Goal: Obtain resource: Download file/media

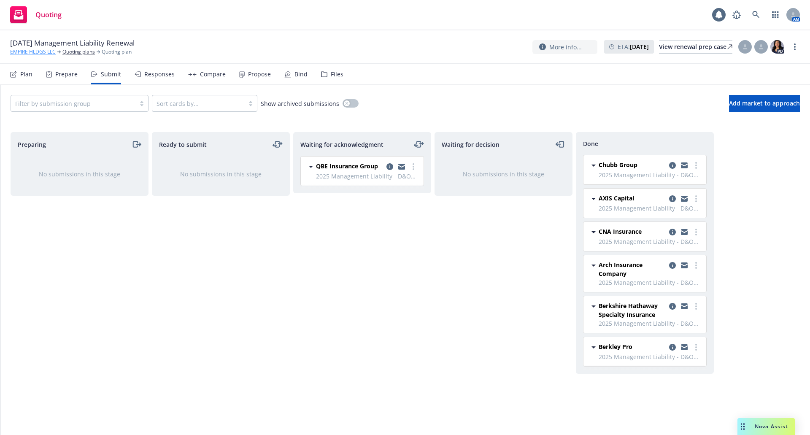
click at [42, 51] on link "EMPIRE HLDGS LLC" at bounding box center [33, 52] width 46 height 8
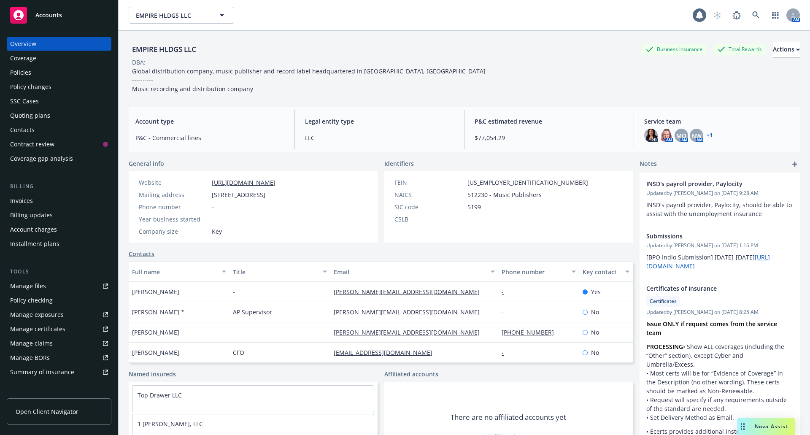
click at [26, 72] on div "Policies" at bounding box center [20, 73] width 21 height 14
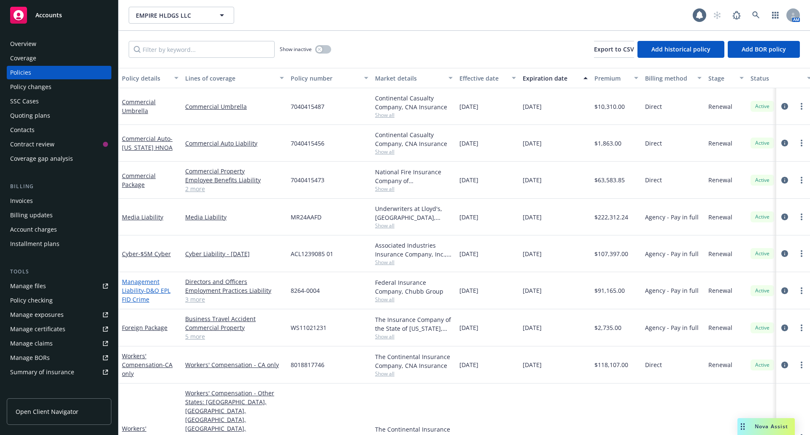
click at [129, 290] on link "Management Liability - D&O EPL FID Crime" at bounding box center [146, 291] width 49 height 26
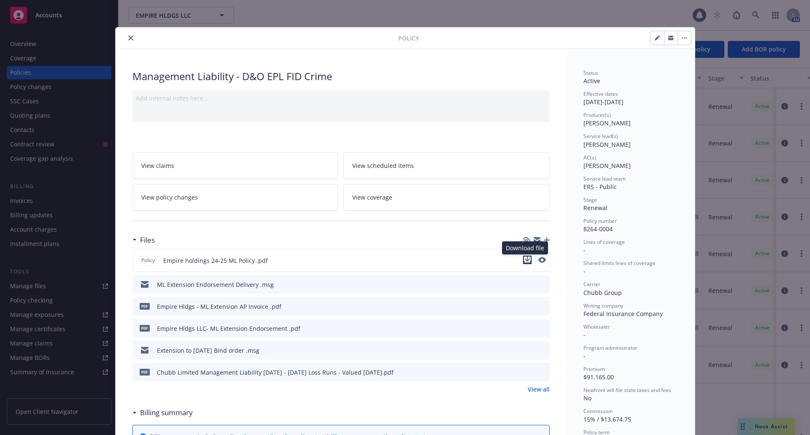
click at [524, 259] on icon "download file" at bounding box center [527, 260] width 7 height 7
